Goal: Navigation & Orientation: Find specific page/section

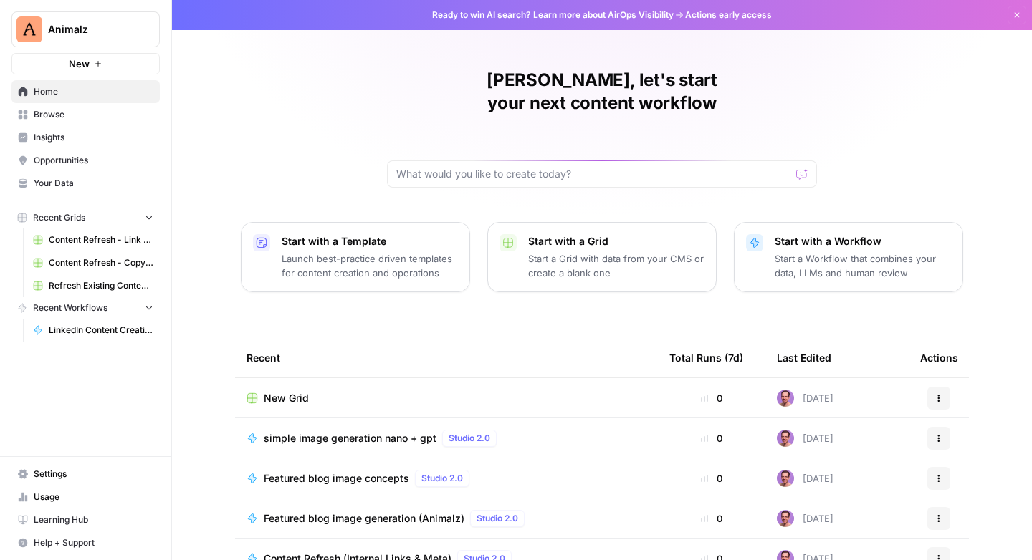
click at [73, 214] on span "Recent Grids" at bounding box center [59, 217] width 52 height 13
click at [59, 110] on span "Browse" at bounding box center [94, 114] width 120 height 13
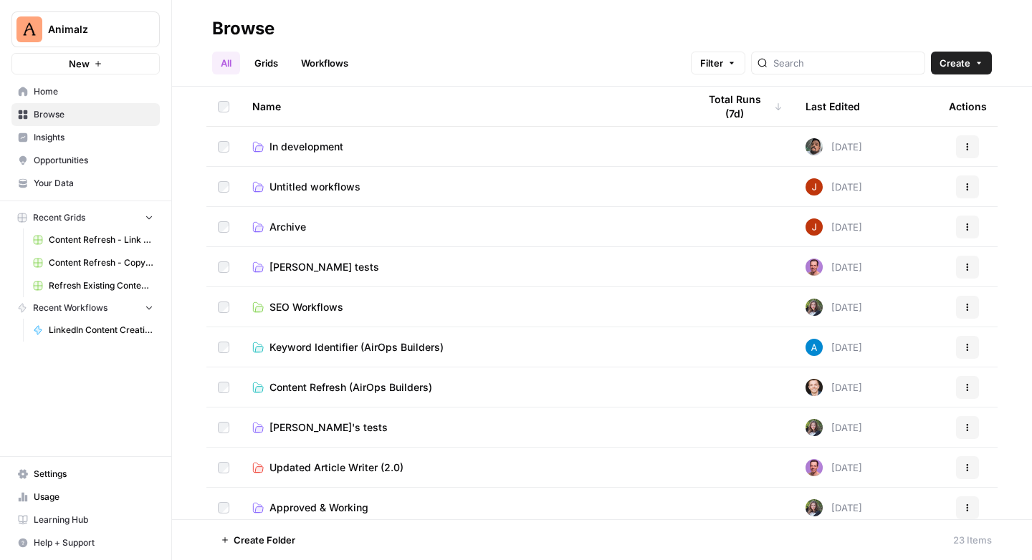
click at [272, 62] on link "Grids" at bounding box center [266, 63] width 41 height 23
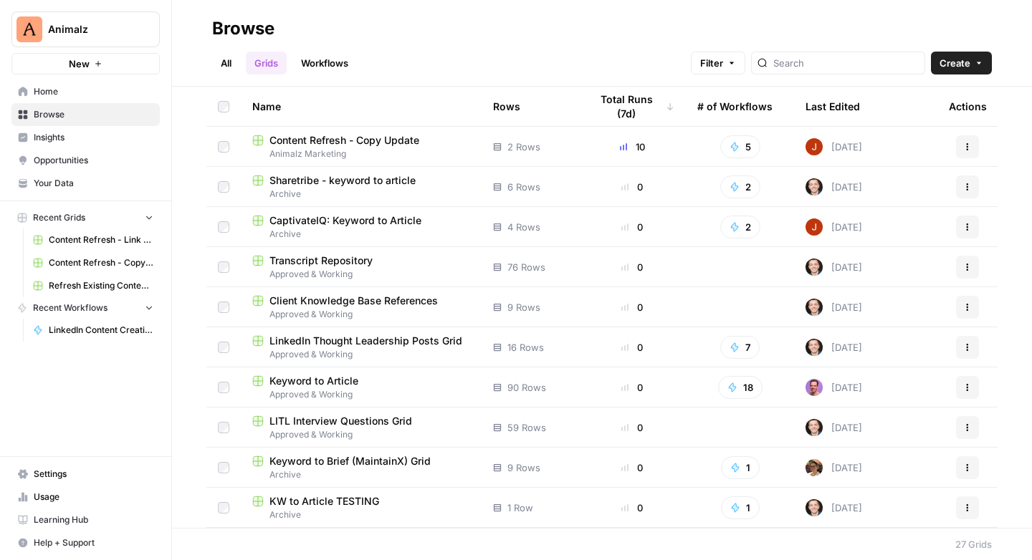
click at [637, 105] on div "Total Runs (7d)" at bounding box center [632, 106] width 85 height 39
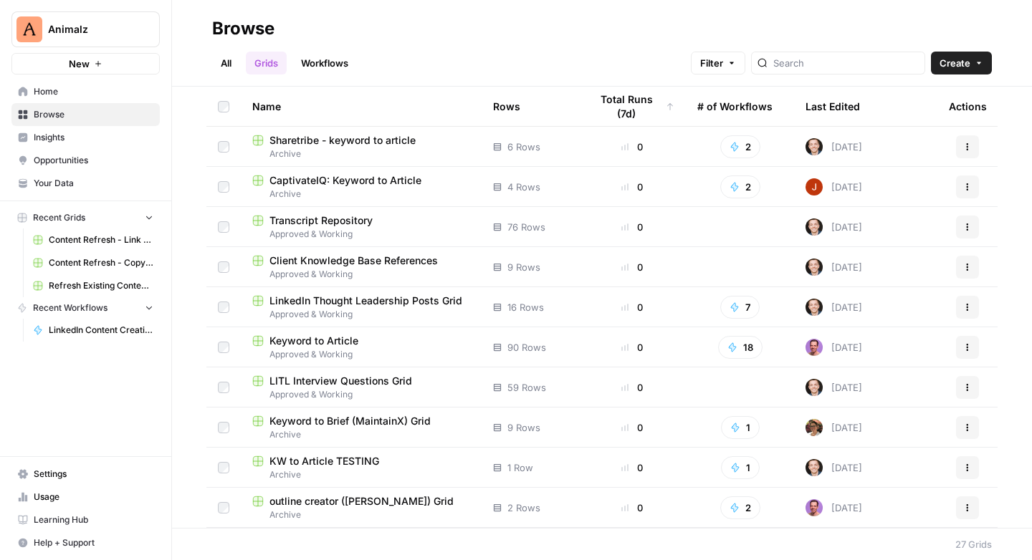
click at [637, 105] on div "Total Runs (7d)" at bounding box center [632, 106] width 85 height 39
